Goal: Transaction & Acquisition: Purchase product/service

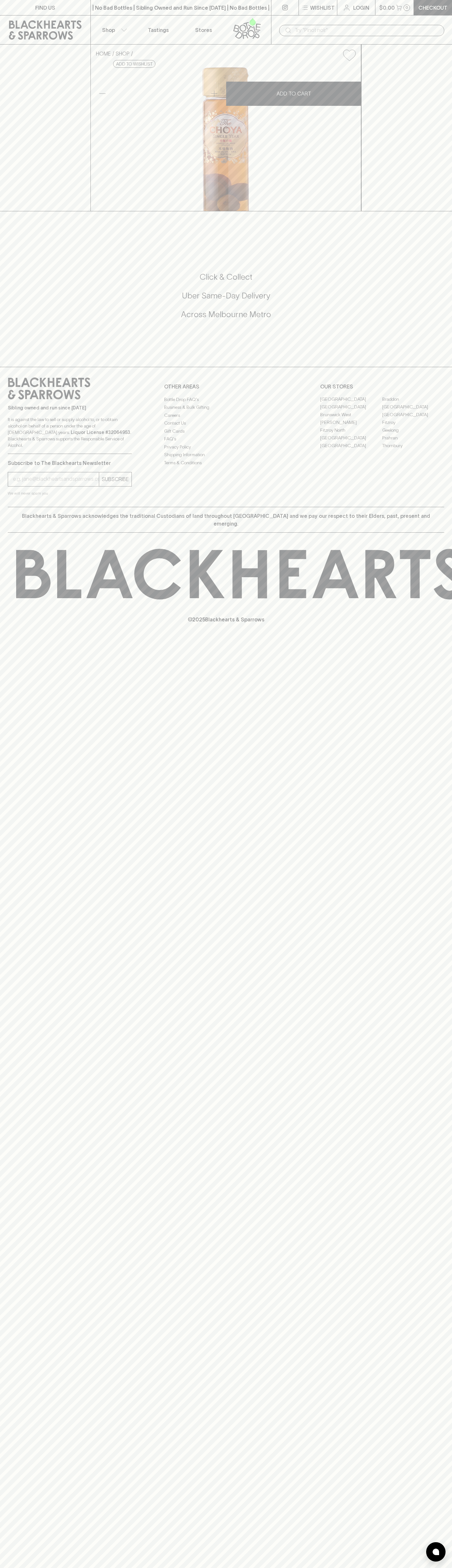
click at [275, 19] on div "​" at bounding box center [361, 30] width 181 height 29
click at [433, 450] on div "OUR STORES Abbotsford Braddon Brunswick Brunswick East Brunswick West East Brun…" at bounding box center [382, 413] width 124 height 72
click at [79, 1567] on html "FIND US | No Bad Bottles | Sibling Owned and Run Since 2006 | No Bad Bottles | …" at bounding box center [226, 784] width 452 height 1568
click at [24, 202] on div "HOME SHOP The Choya Single Year Golden Ume Fruit Liqueur $56.00 Add to wishlist…" at bounding box center [226, 128] width 452 height 167
